Goal: Information Seeking & Learning: Check status

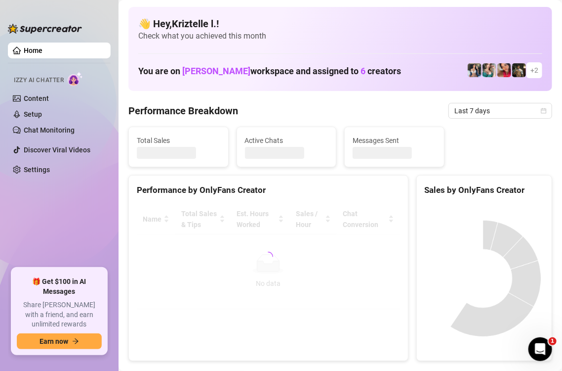
click at [364, 116] on div "Performance Breakdown Last 7 days" at bounding box center [340, 111] width 424 height 16
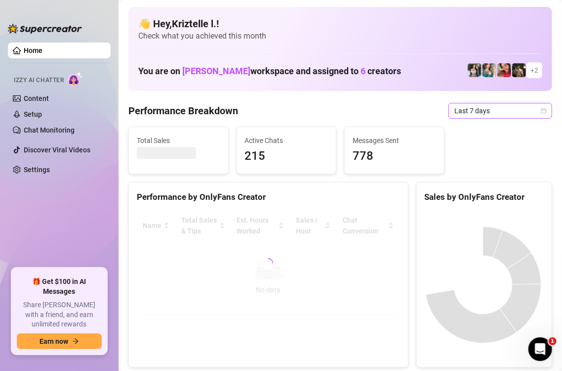
click at [472, 107] on span "Last 7 days" at bounding box center [501, 110] width 92 height 15
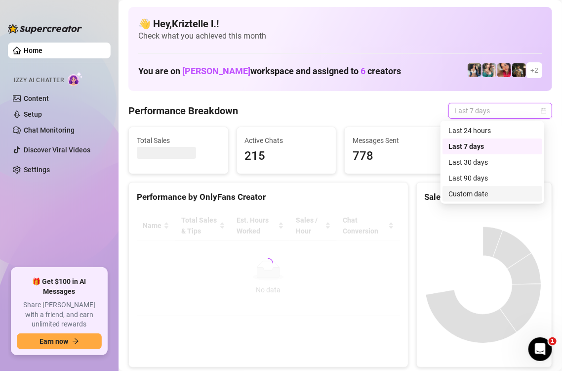
click at [476, 198] on div "Custom date" at bounding box center [493, 193] width 88 height 11
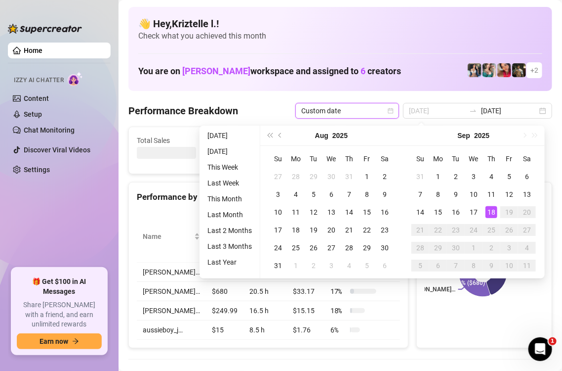
click at [492, 209] on div "18" at bounding box center [492, 212] width 12 height 12
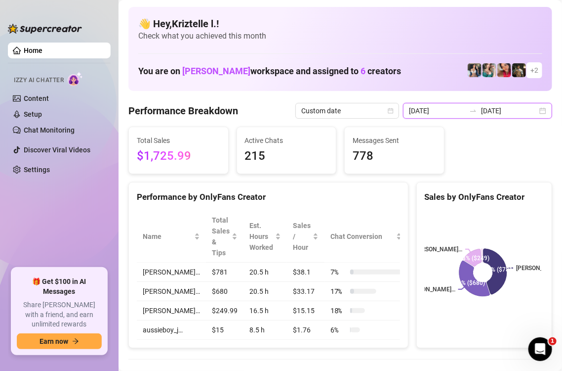
click at [422, 113] on input "[DATE]" at bounding box center [437, 110] width 56 height 11
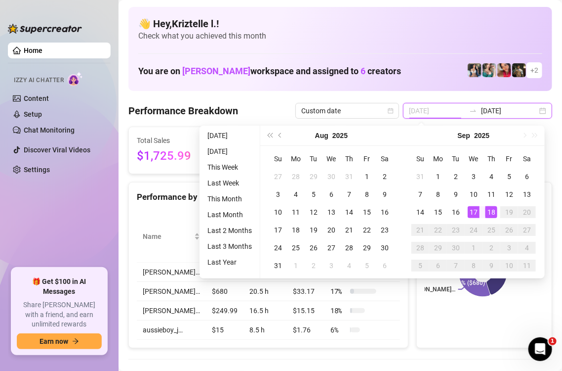
type input "[DATE]"
click at [495, 214] on div "18" at bounding box center [492, 212] width 12 height 12
click at [494, 211] on div "18" at bounding box center [492, 212] width 12 height 12
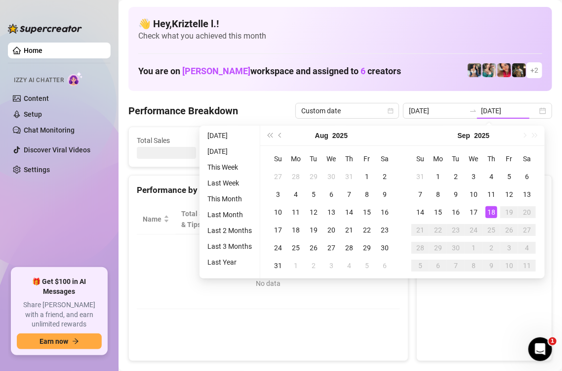
type input "[DATE]"
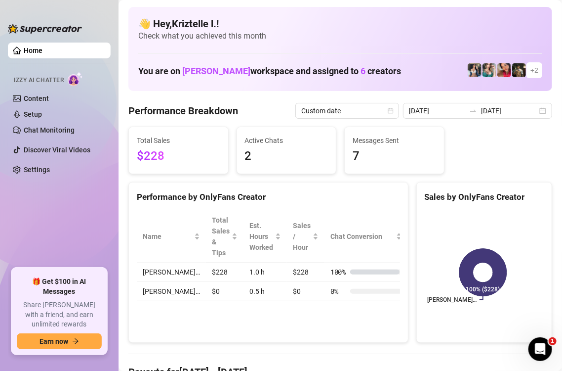
click at [473, 145] on div "Total Sales $228 Active Chats 2 Messages Sent 7" at bounding box center [340, 149] width 432 height 47
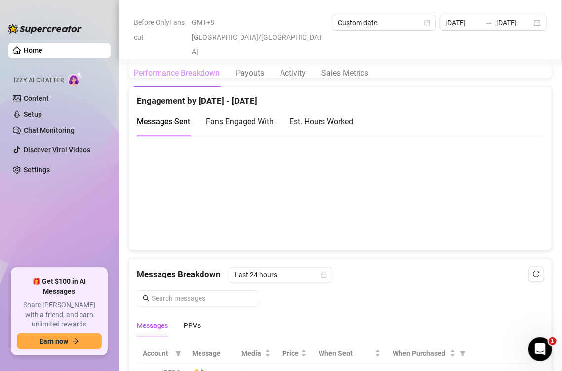
scroll to position [1136, 0]
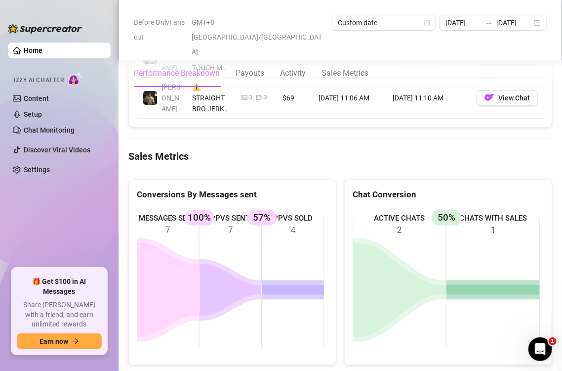
click at [319, 249] on rect at bounding box center [230, 282] width 187 height 148
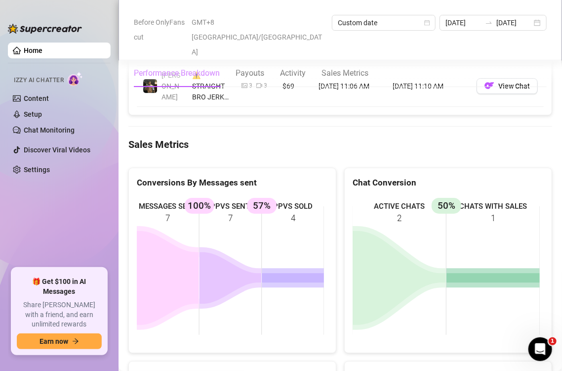
scroll to position [1482, 0]
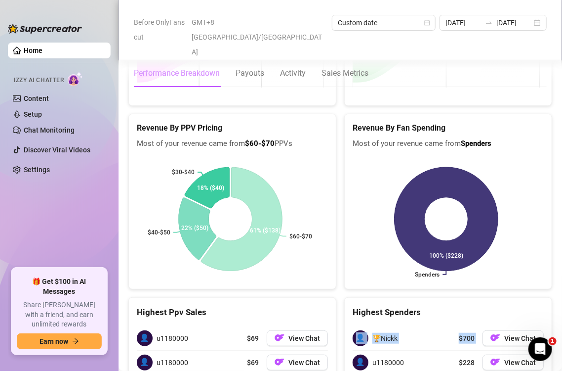
drag, startPoint x: 494, startPoint y: 316, endPoint x: 465, endPoint y: 277, distance: 48.5
